Goal: Task Accomplishment & Management: Manage account settings

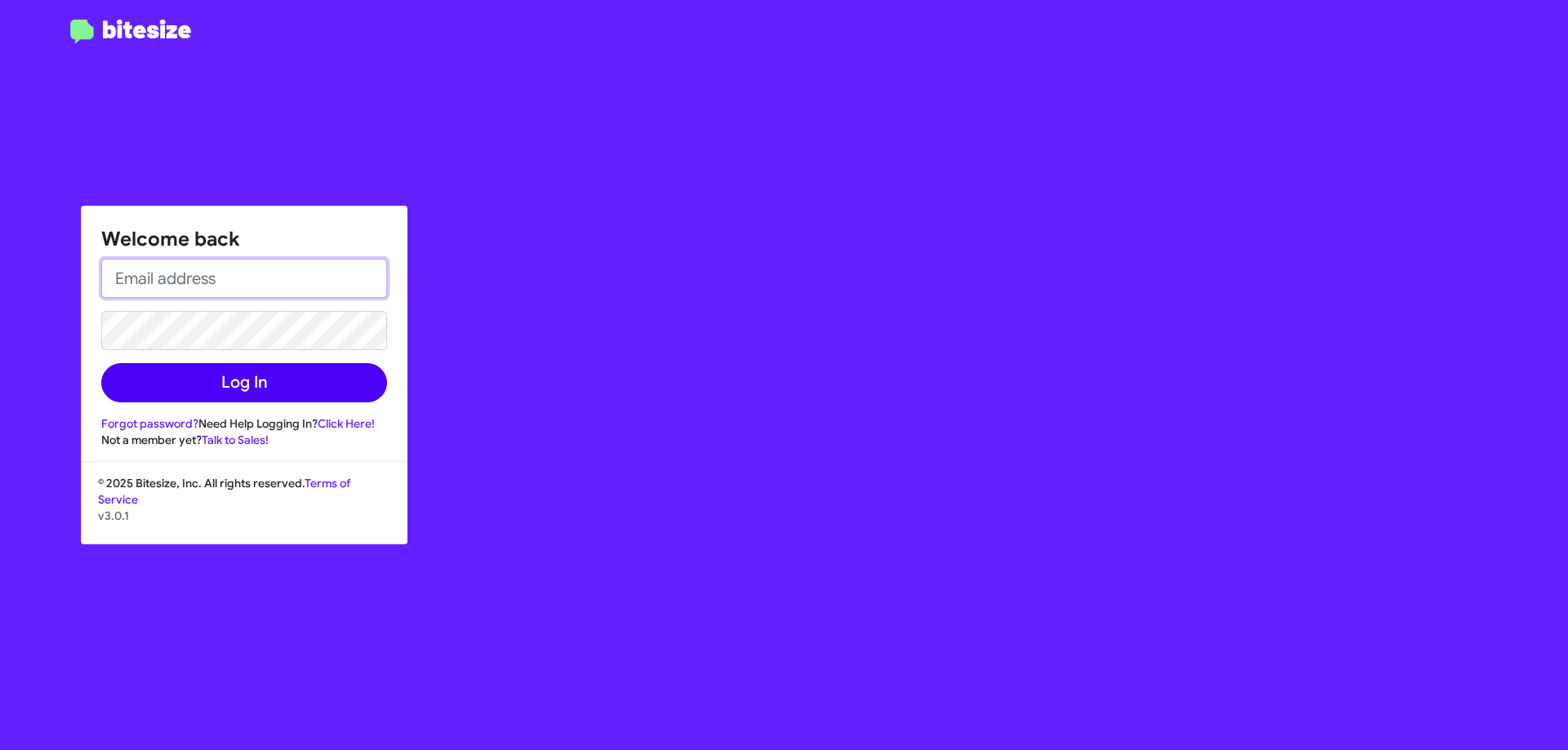
type input "[EMAIL_ADDRESS][DOMAIN_NAME]"
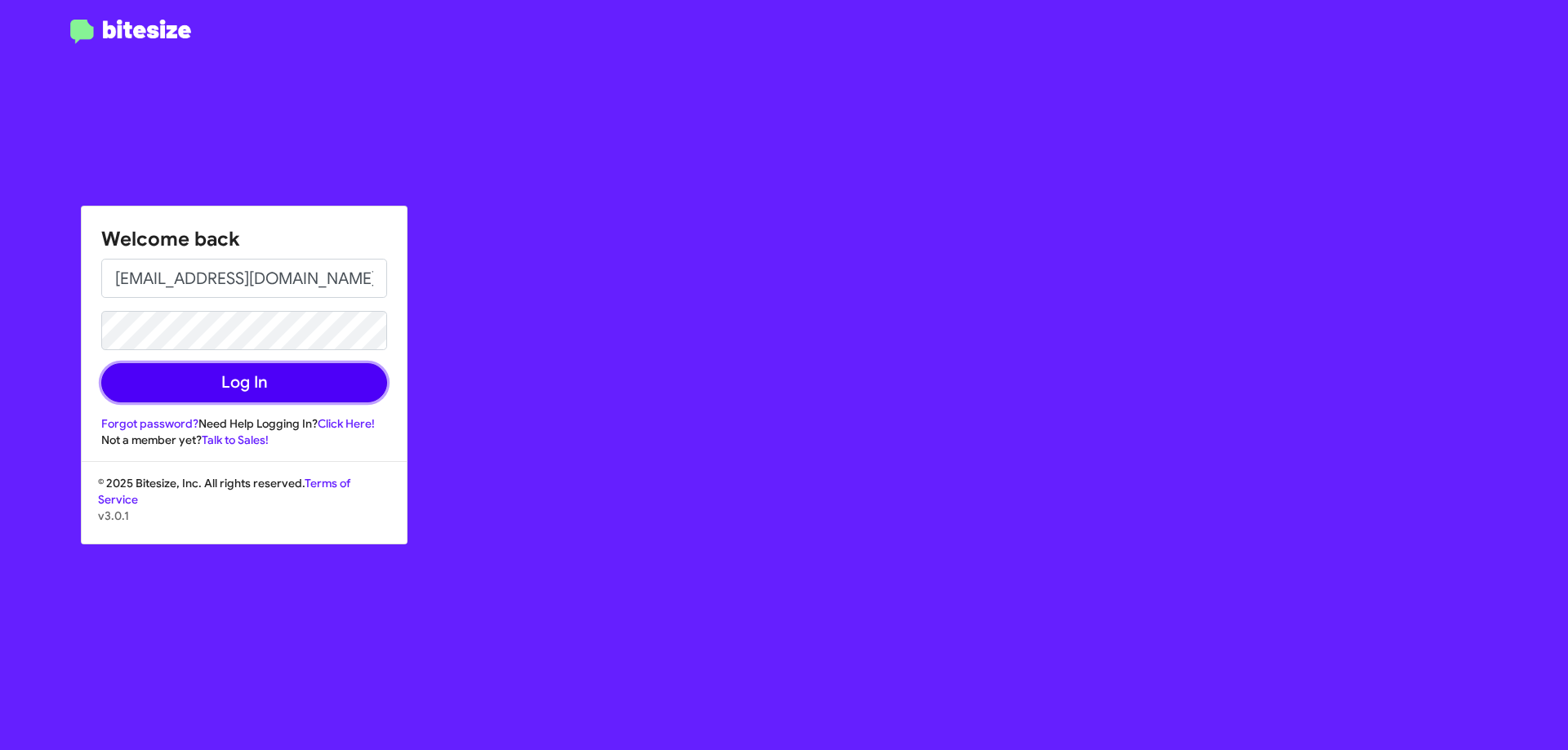
click at [293, 385] on button "Log In" at bounding box center [244, 383] width 286 height 40
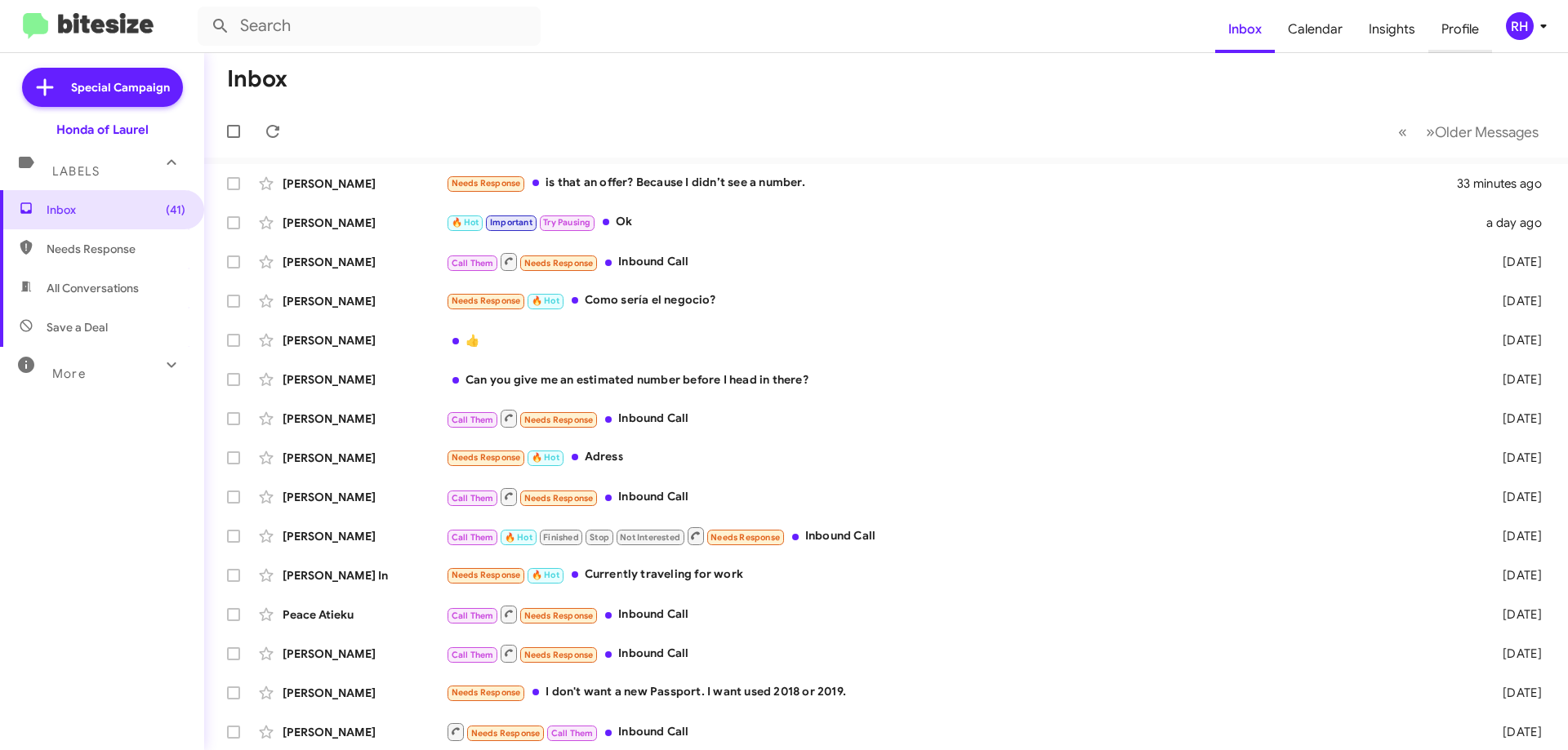
click at [1466, 22] on span "Profile" at bounding box center [1459, 29] width 63 height 47
click at [1465, 39] on span "Profile" at bounding box center [1459, 29] width 63 height 47
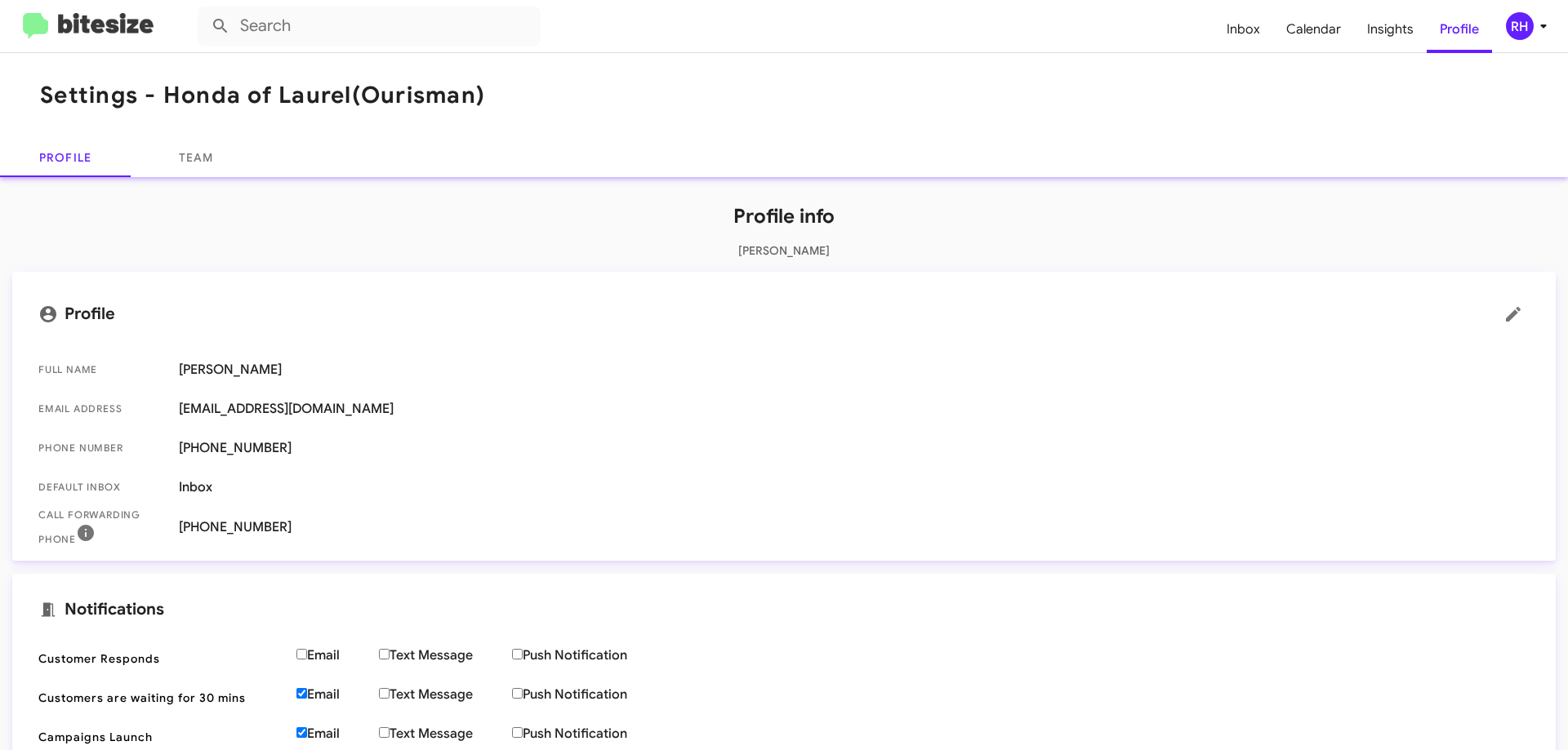
click at [313, 528] on span "[PHONE_NUMBER]" at bounding box center [853, 526] width 1351 height 16
click at [314, 528] on span "[PHONE_NUMBER]" at bounding box center [853, 526] width 1351 height 16
click at [1506, 316] on icon at bounding box center [1513, 314] width 15 height 15
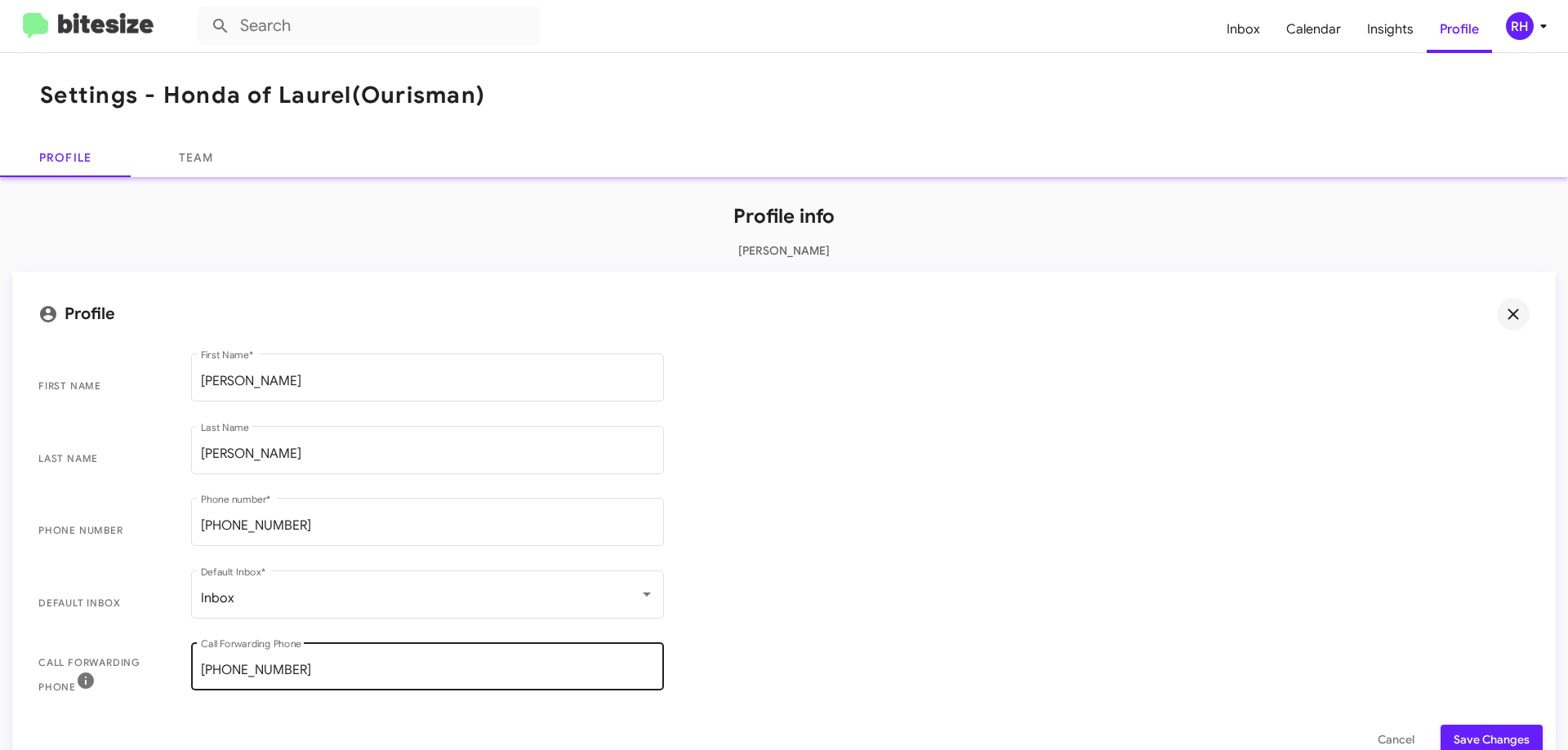
click at [295, 666] on input "[PHONE_NUMBER]" at bounding box center [428, 670] width 453 height 15
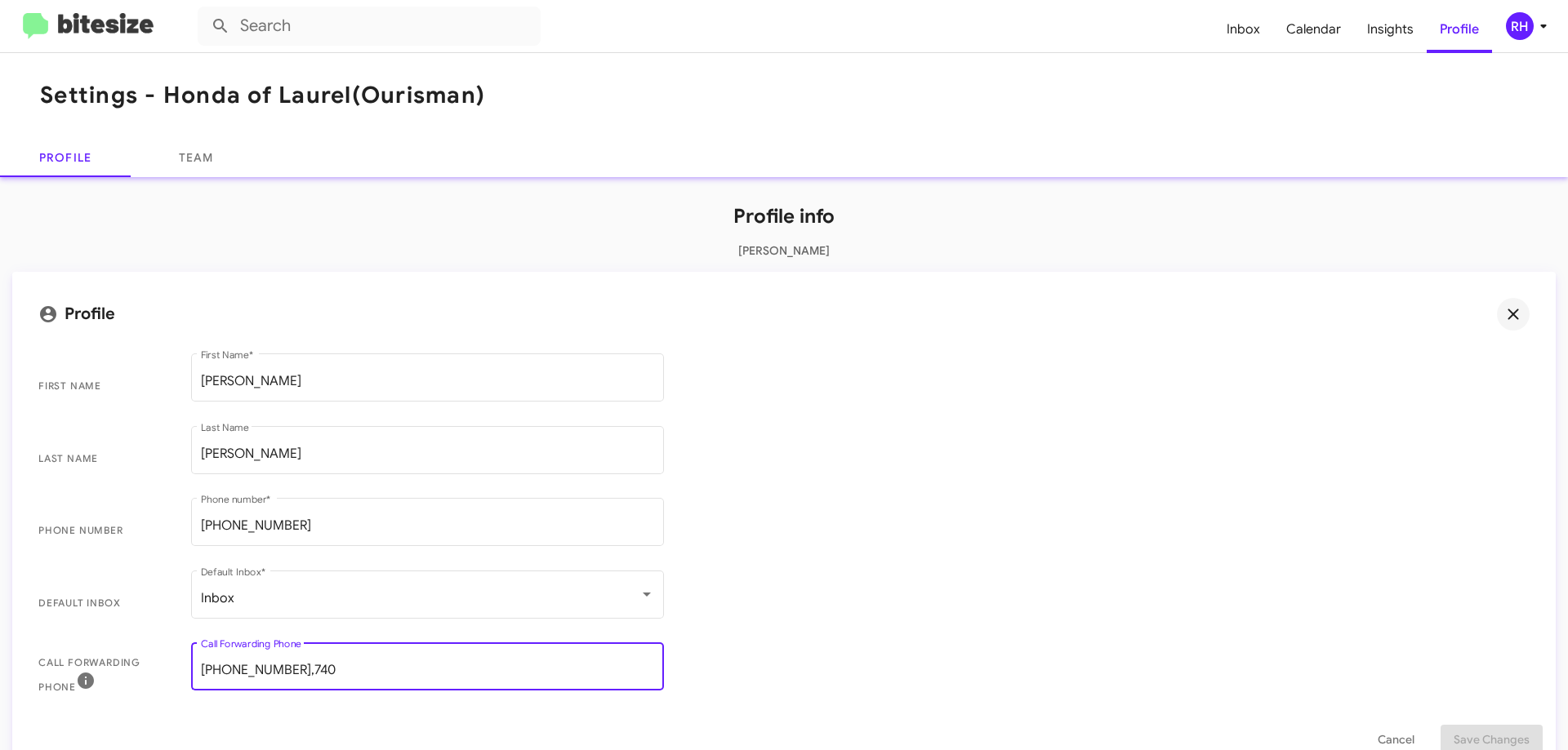
click at [289, 674] on input "[PHONE_NUMBER],740" at bounding box center [428, 670] width 453 height 15
click at [747, 674] on span "Call Forwarding Phone [PHONE_NUMBER],740 Call Forwarding Phone" at bounding box center [784, 675] width 1517 height 73
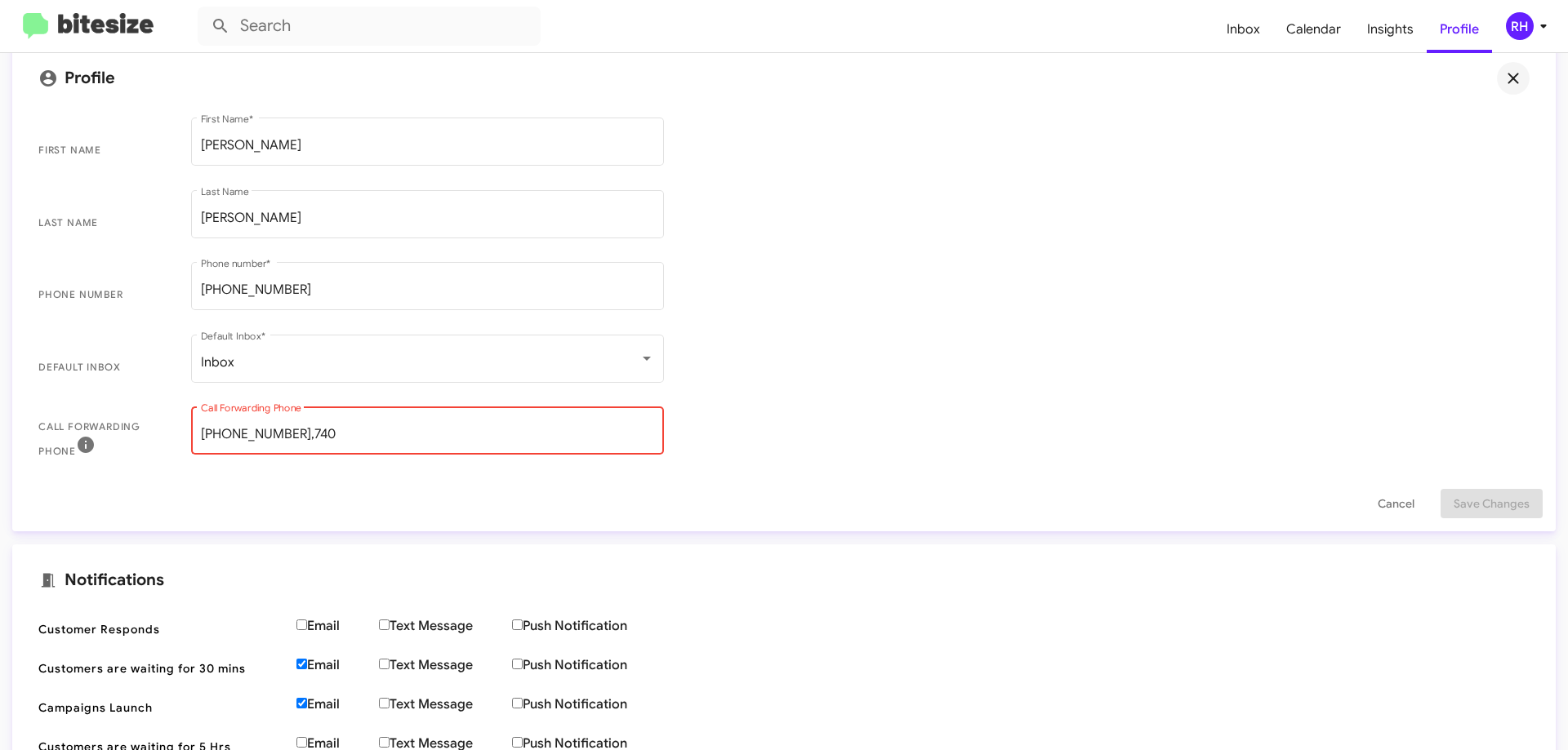
scroll to position [244, 0]
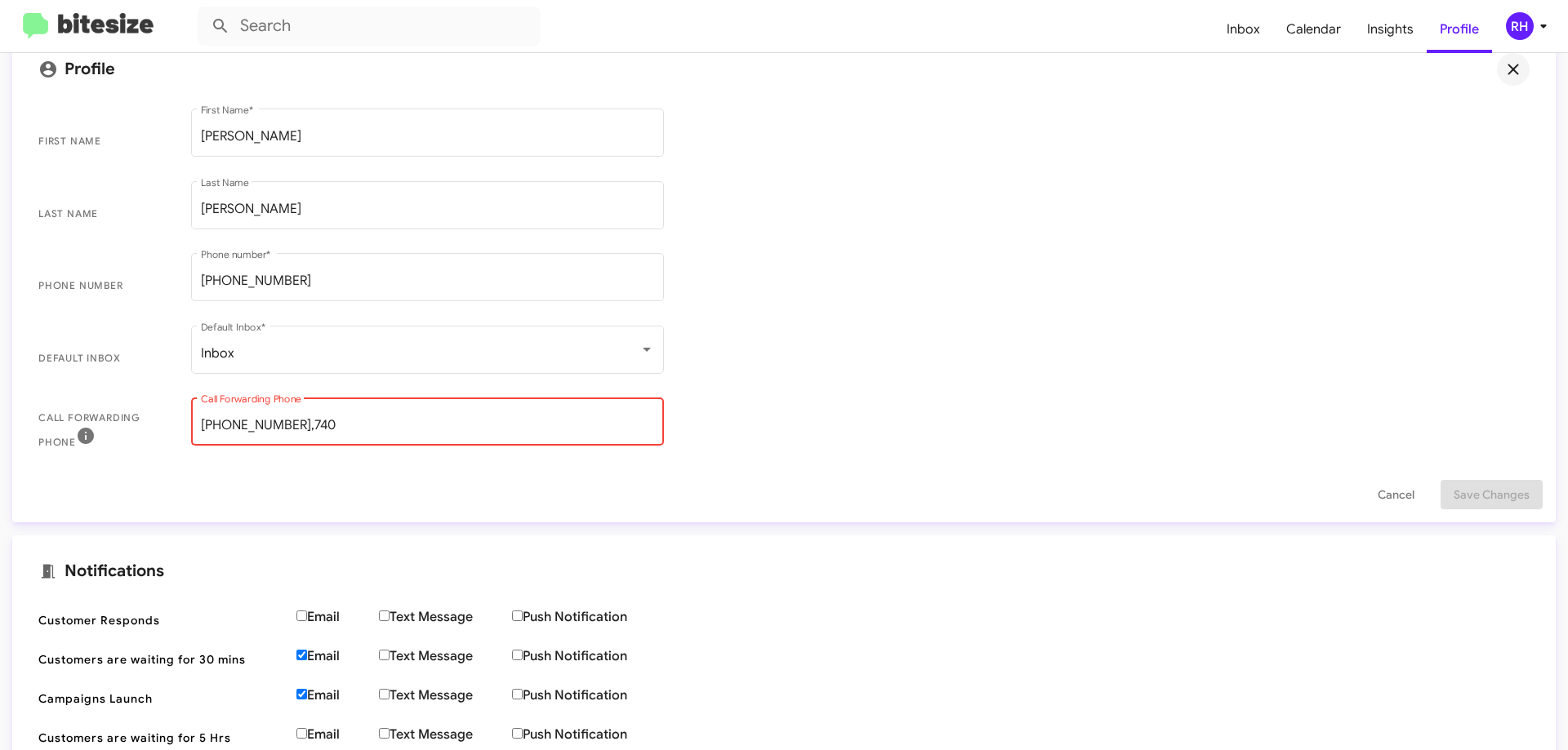
click at [834, 420] on span "Call Forwarding Phone [PHONE_NUMBER],740 Call Forwarding Phone" at bounding box center [784, 430] width 1517 height 73
click at [322, 421] on input "[PHONE_NUMBER],740" at bounding box center [428, 425] width 453 height 15
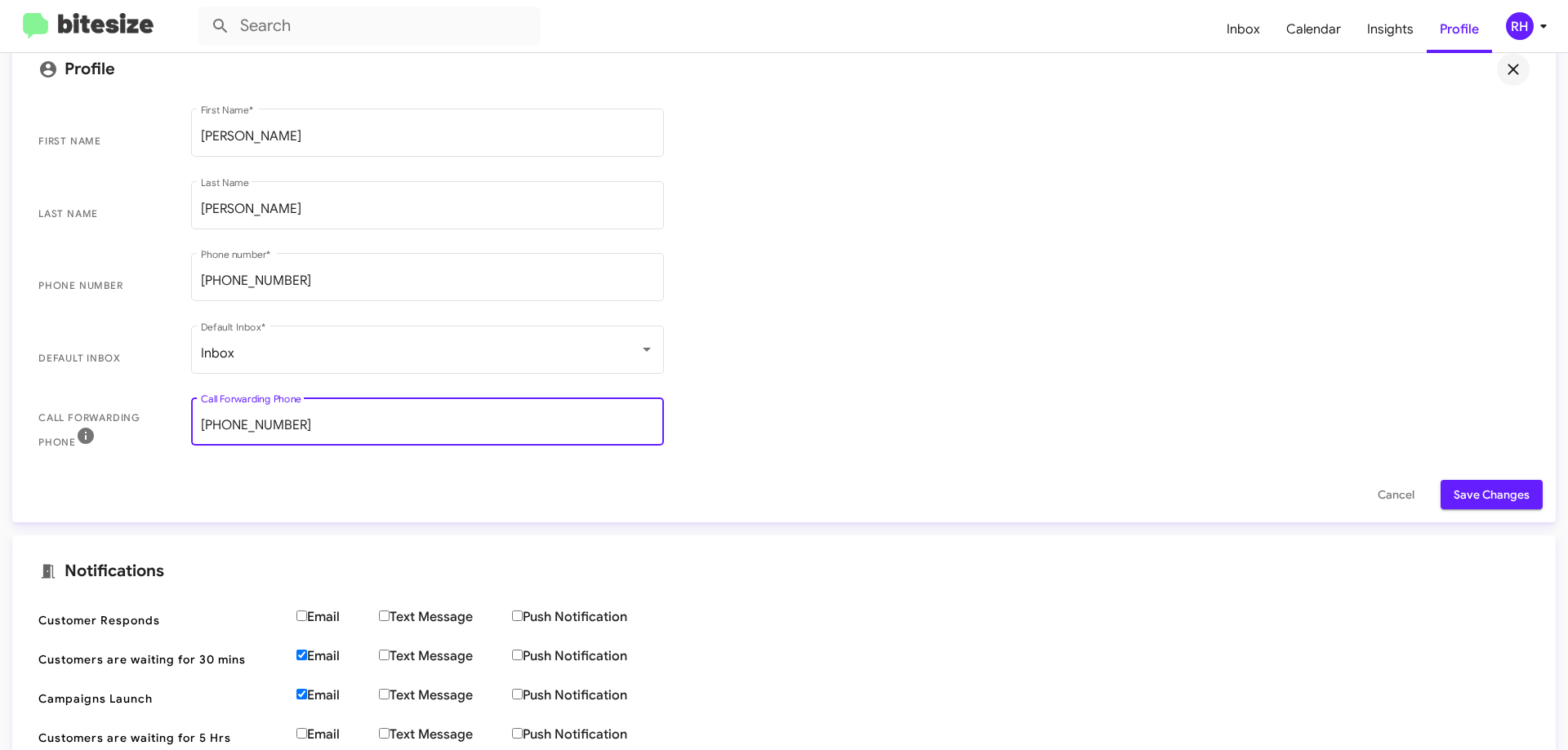
type input "[PHONE_NUMBER]"
click at [1484, 495] on span "Save Changes" at bounding box center [1492, 494] width 76 height 29
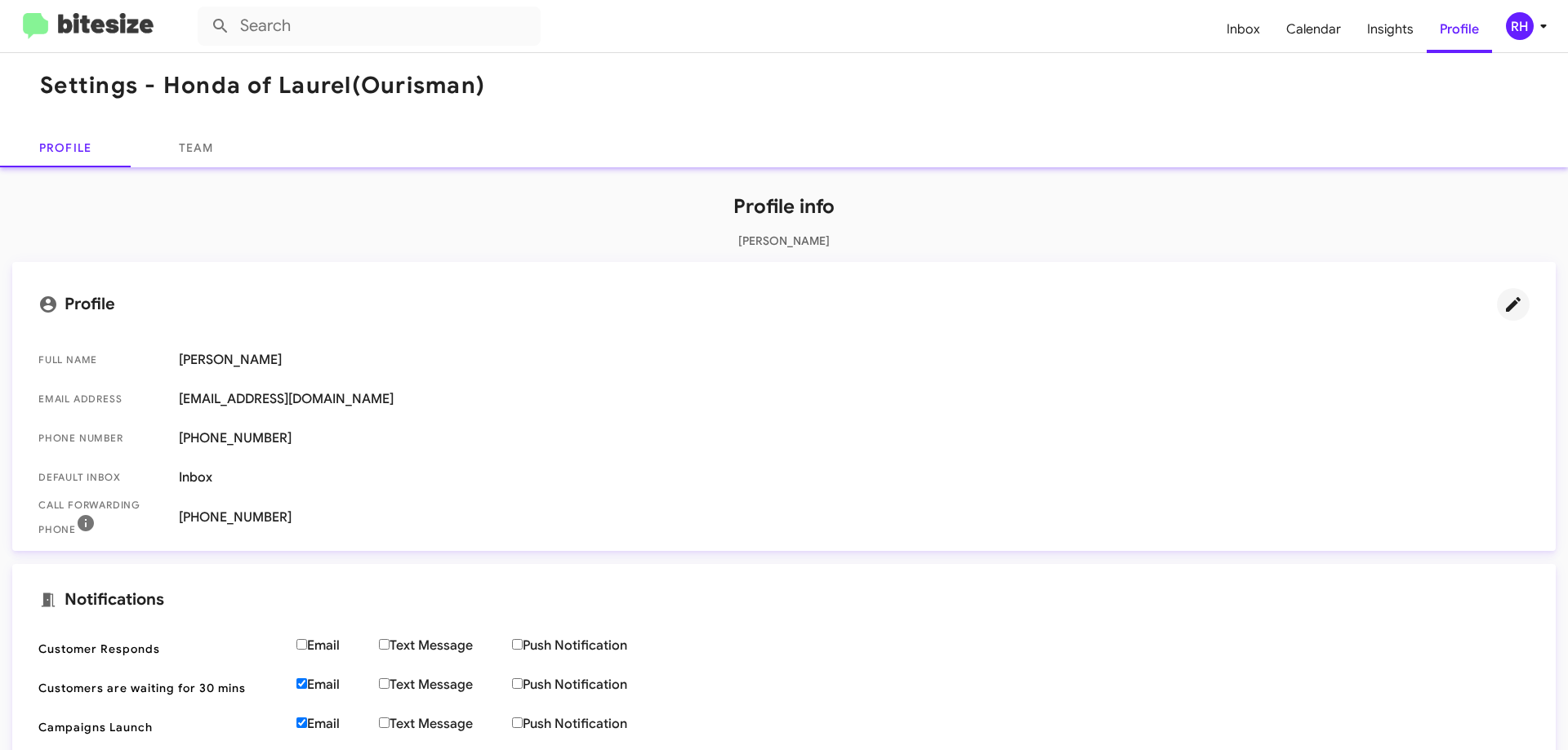
scroll to position [0, 0]
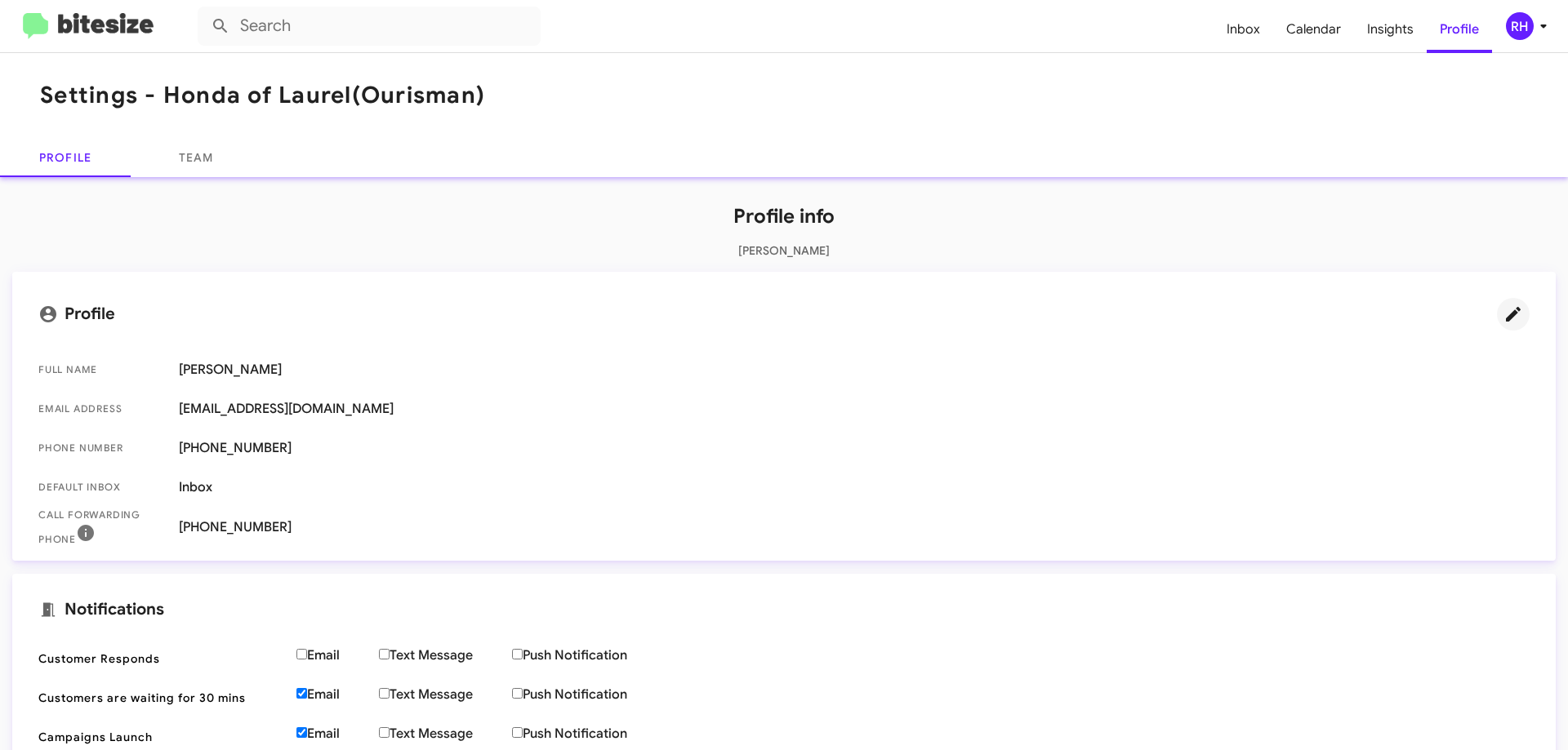
click at [1533, 28] on icon at bounding box center [1543, 25] width 20 height 20
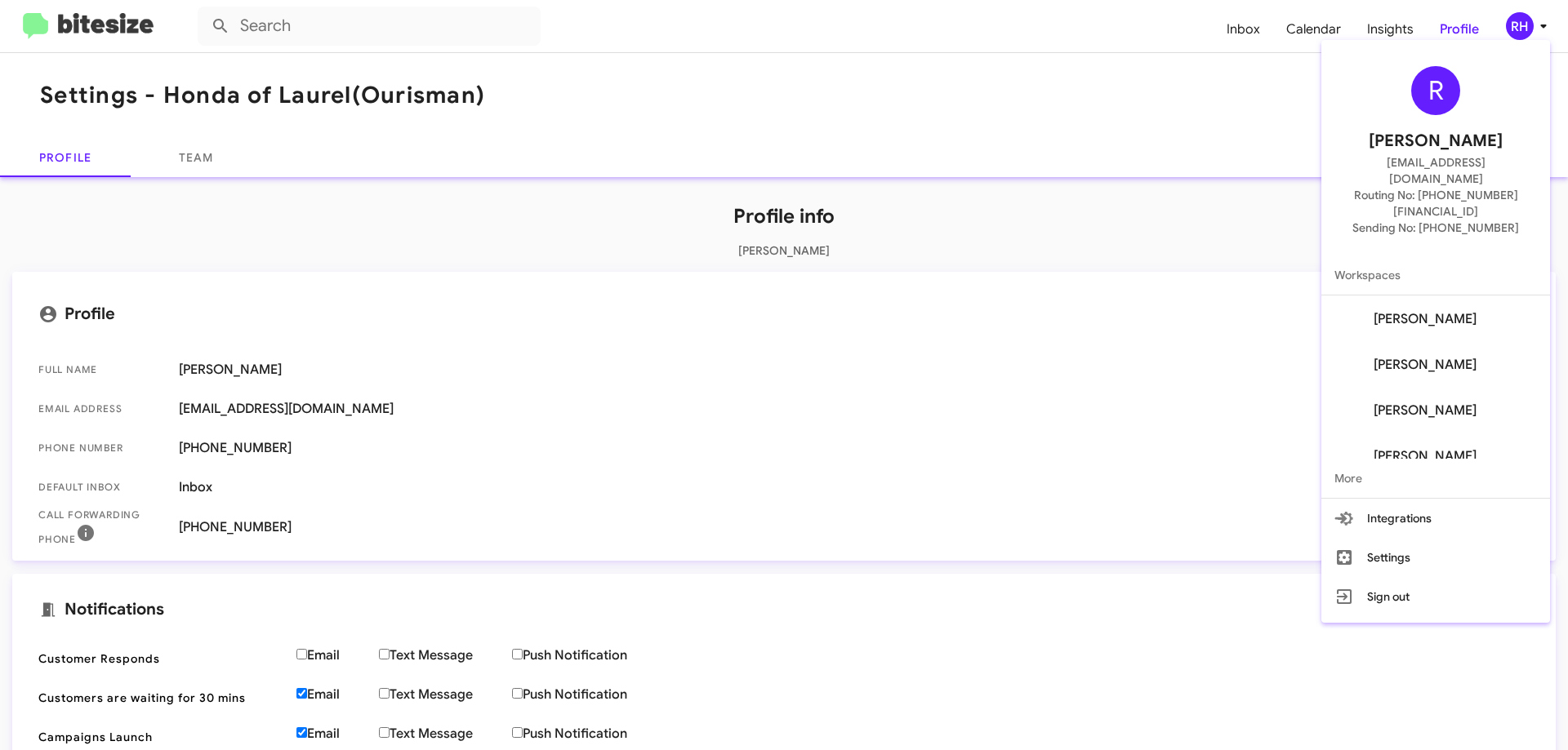
scroll to position [202, 0]
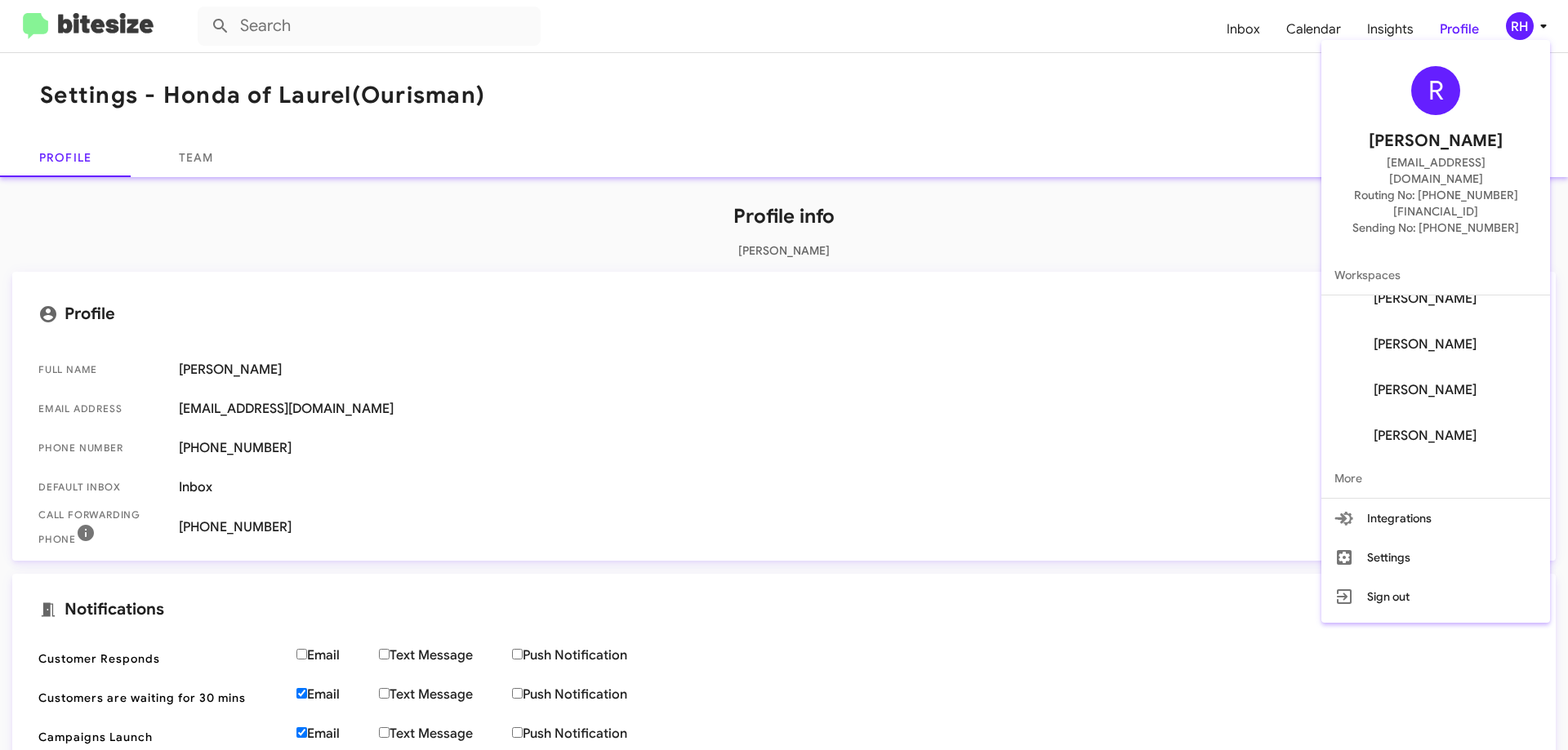
click at [1447, 427] on span "[PERSON_NAME]" at bounding box center [1425, 435] width 103 height 16
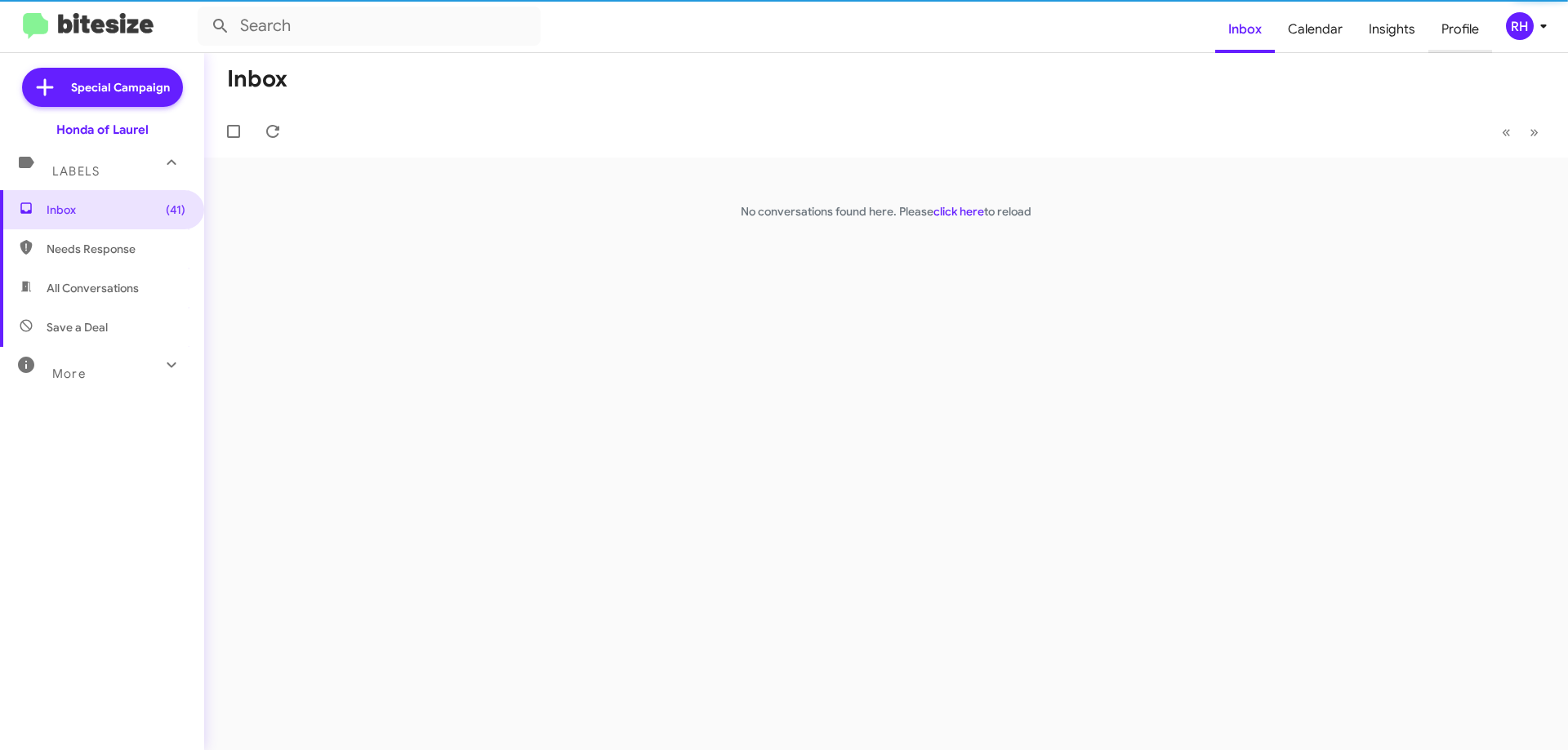
click at [1460, 27] on span "Profile" at bounding box center [1459, 29] width 63 height 47
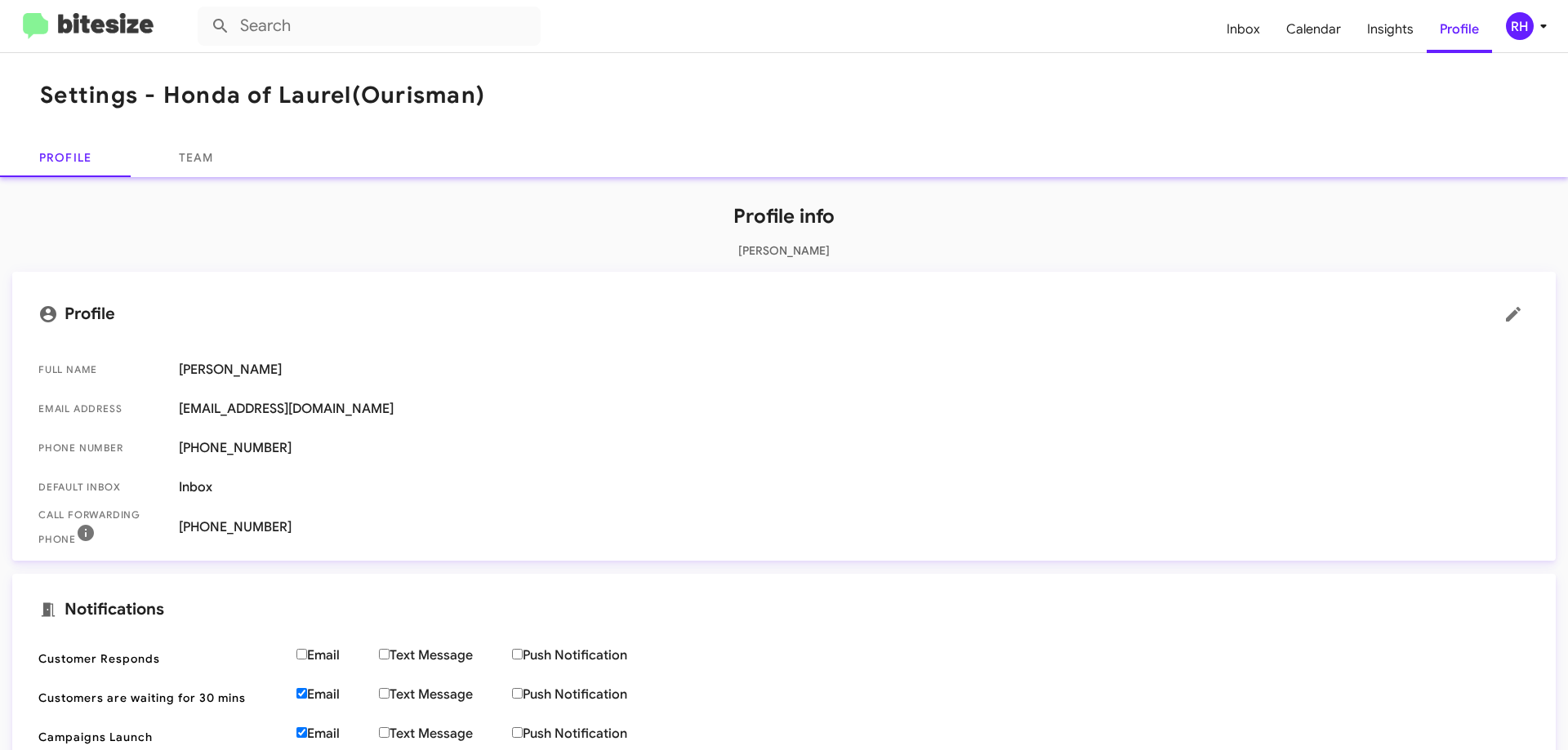
click at [1528, 29] on div "RH" at bounding box center [1519, 25] width 27 height 27
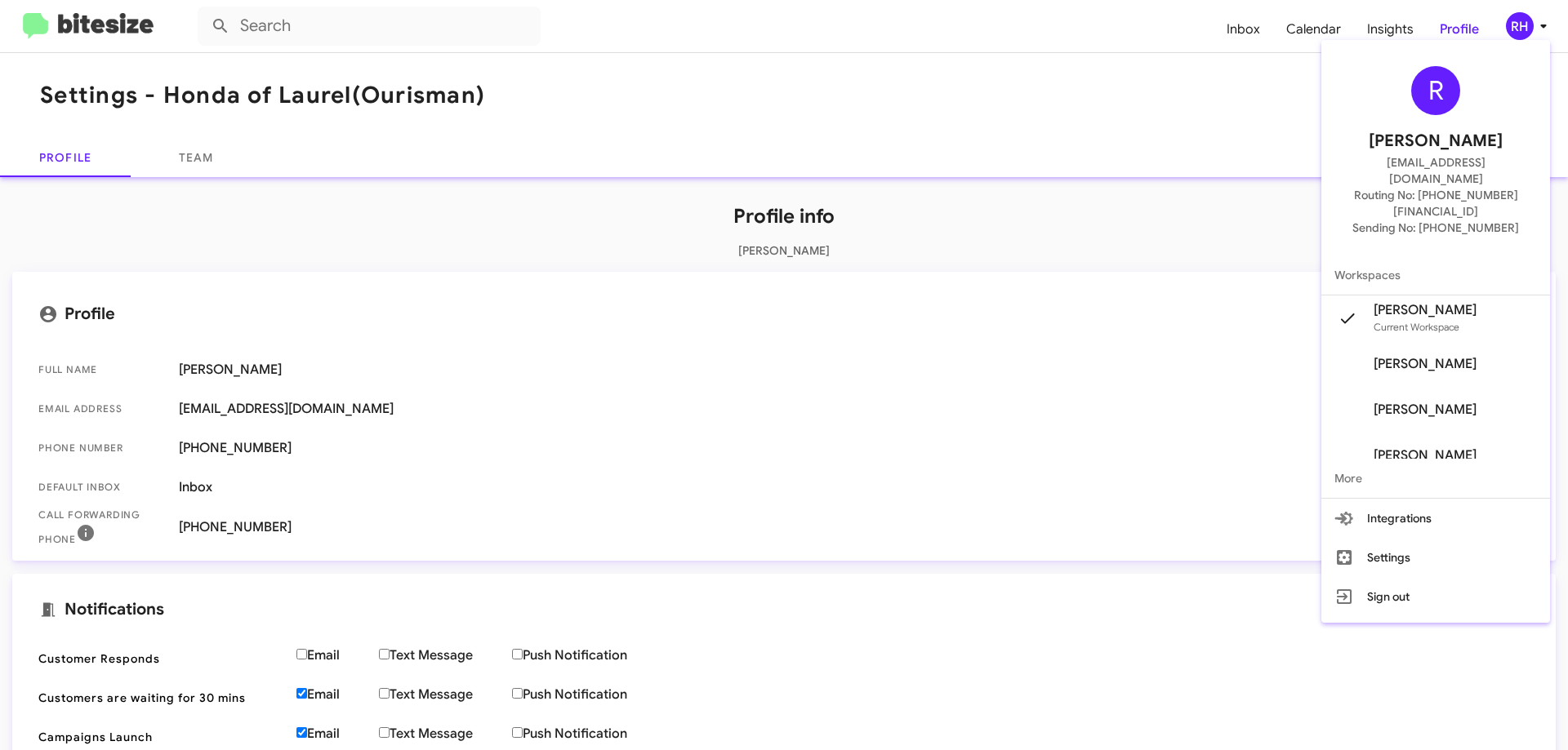
click at [1408, 342] on span "[PERSON_NAME]" at bounding box center [1435, 364] width 228 height 45
